Goal: Navigation & Orientation: Find specific page/section

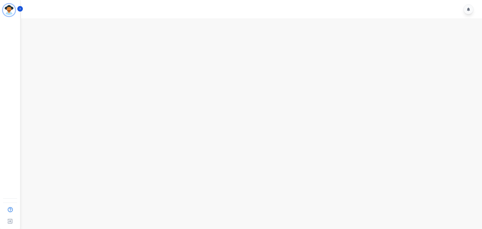
click at [24, 11] on div at bounding box center [252, 9] width 462 height 19
click at [20, 10] on icon "Sidebar" at bounding box center [20, 9] width 4 height 4
